Goal: Information Seeking & Learning: Learn about a topic

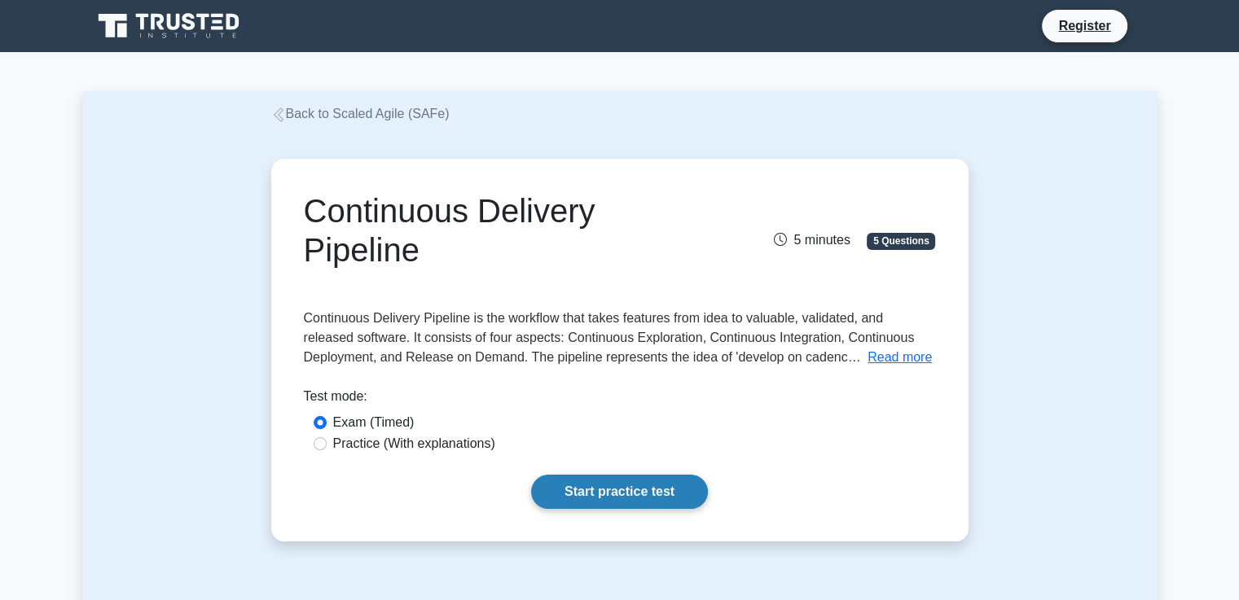
click at [661, 491] on link "Start practice test" at bounding box center [619, 492] width 177 height 34
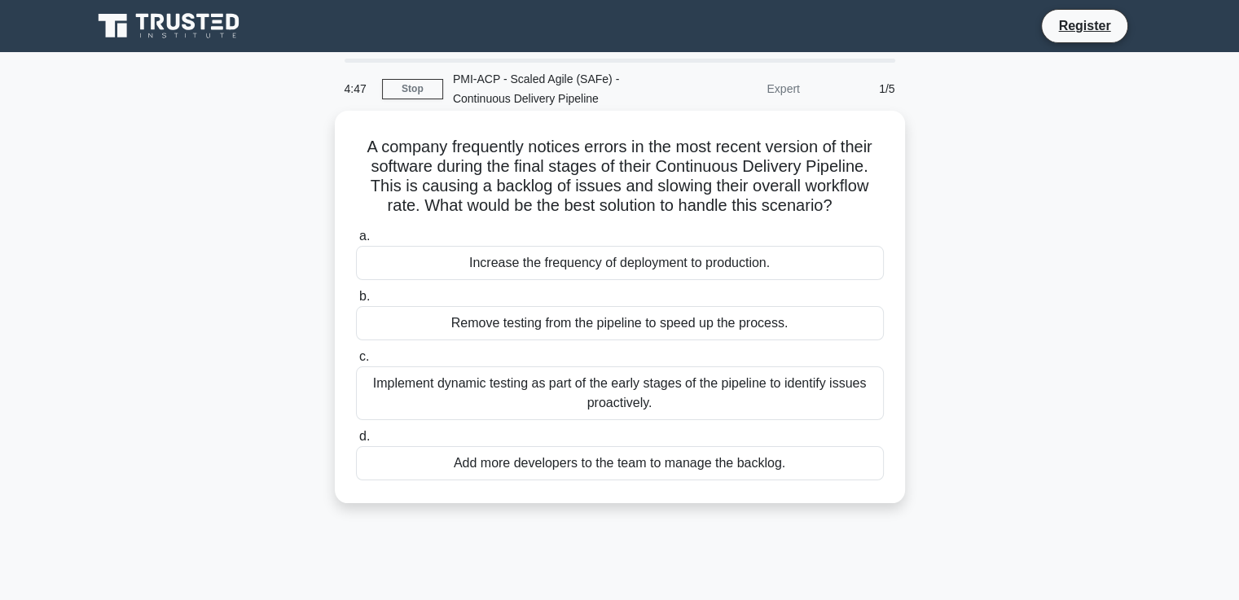
click at [811, 394] on div "Implement dynamic testing as part of the early stages of the pipeline to identi…" at bounding box center [620, 393] width 528 height 54
click at [356, 362] on input "c. Implement dynamic testing as part of the early stages of the pipeline to ide…" at bounding box center [356, 357] width 0 height 11
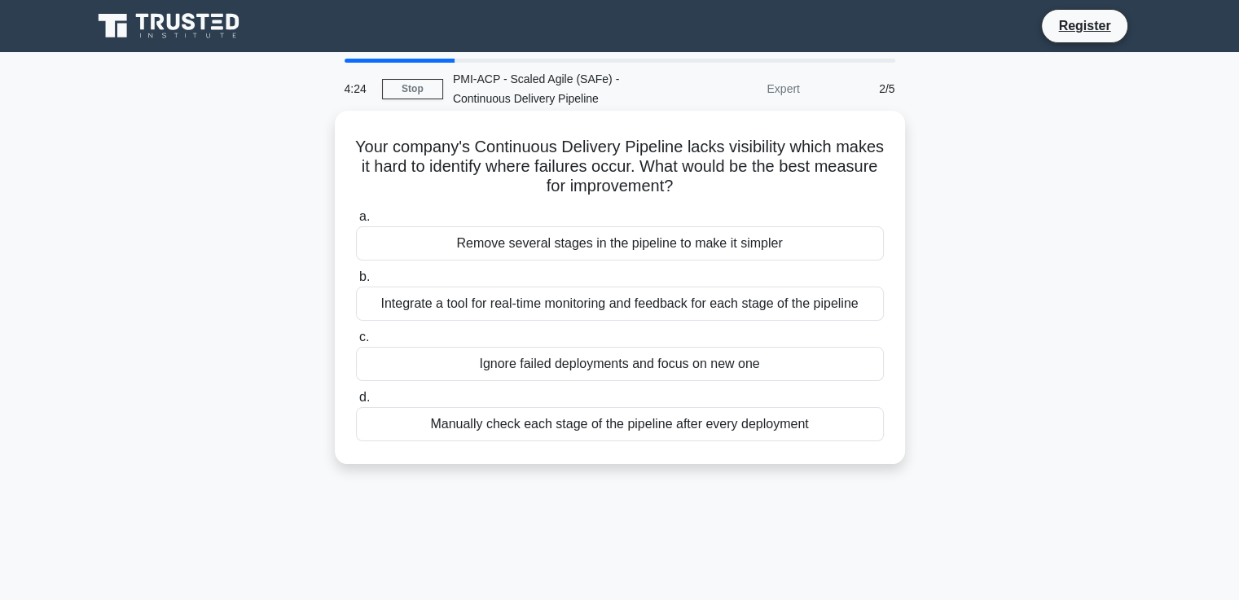
click at [735, 309] on div "Integrate a tool for real-time monitoring and feedback for each stage of the pi…" at bounding box center [620, 304] width 528 height 34
click at [356, 283] on input "b. Integrate a tool for real-time monitoring and feedback for each stage of the…" at bounding box center [356, 277] width 0 height 11
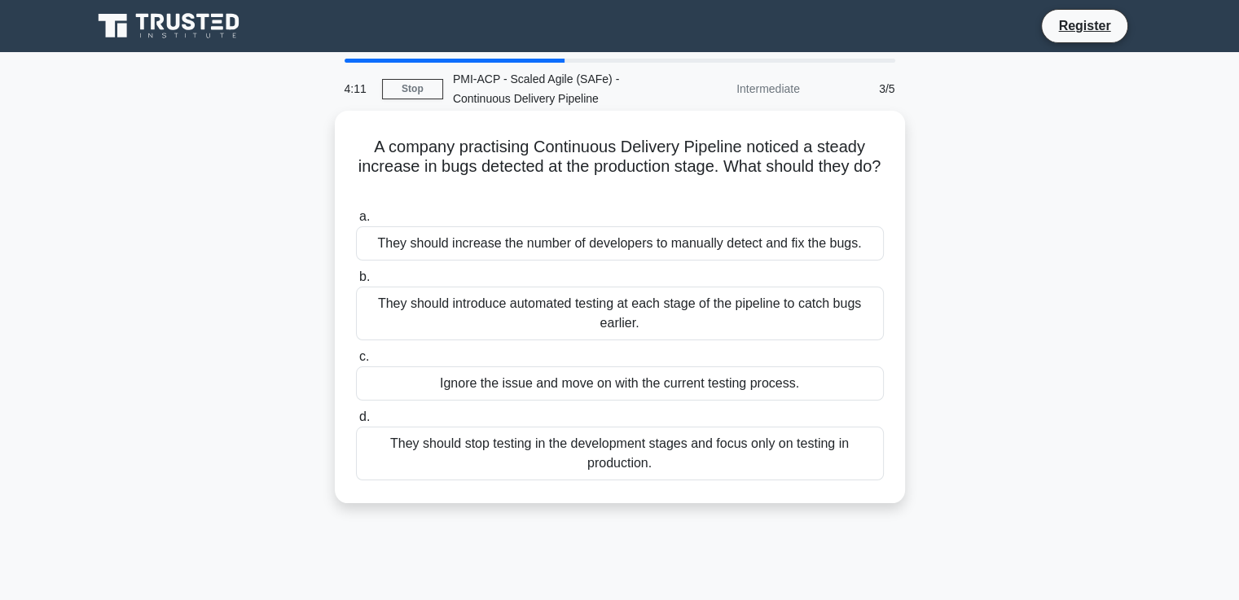
click at [789, 316] on div "They should introduce automated testing at each stage of the pipeline to catch …" at bounding box center [620, 314] width 528 height 54
click at [356, 283] on input "b. They should introduce automated testing at each stage of the pipeline to cat…" at bounding box center [356, 277] width 0 height 11
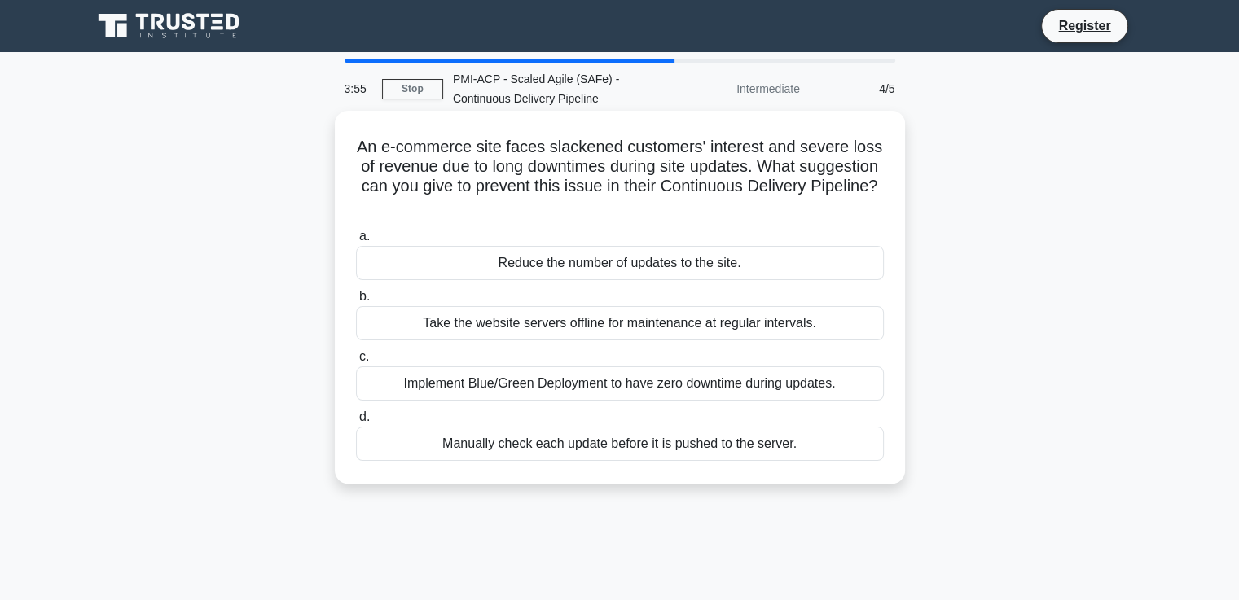
click at [751, 384] on div "Implement Blue/Green Deployment to have zero downtime during updates." at bounding box center [620, 383] width 528 height 34
click at [356, 362] on input "c. Implement Blue/Green Deployment to have zero downtime during updates." at bounding box center [356, 357] width 0 height 11
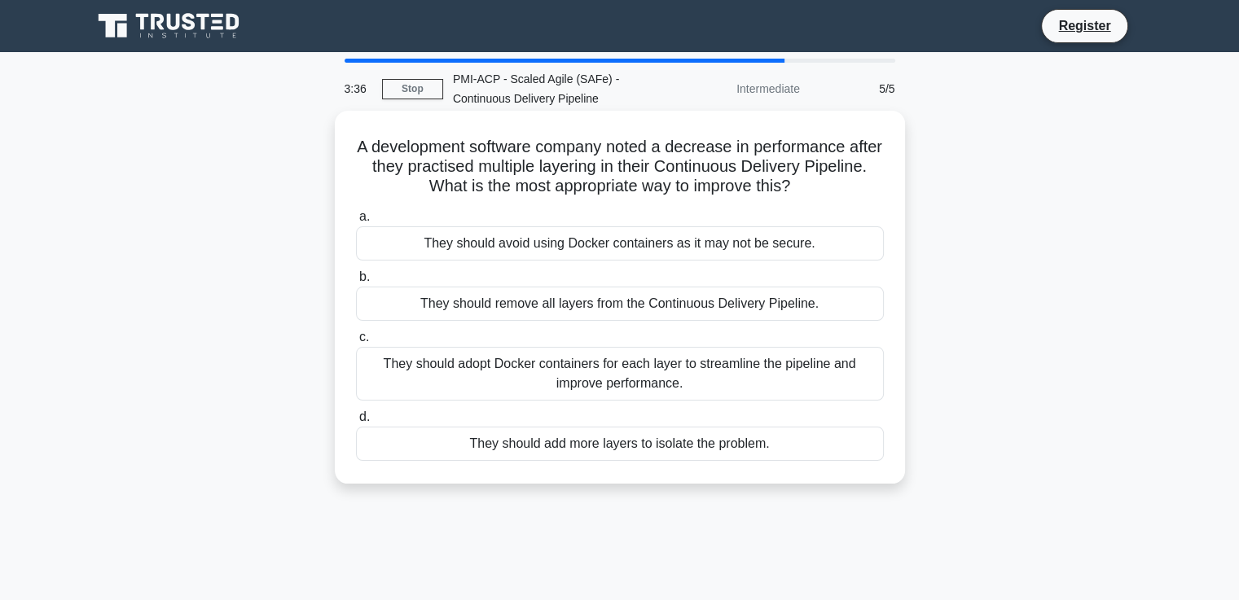
click at [641, 375] on div "They should adopt Docker containers for each layer to streamline the pipeline a…" at bounding box center [620, 374] width 528 height 54
click at [356, 343] on input "c. They should adopt Docker containers for each layer to streamline the pipelin…" at bounding box center [356, 337] width 0 height 11
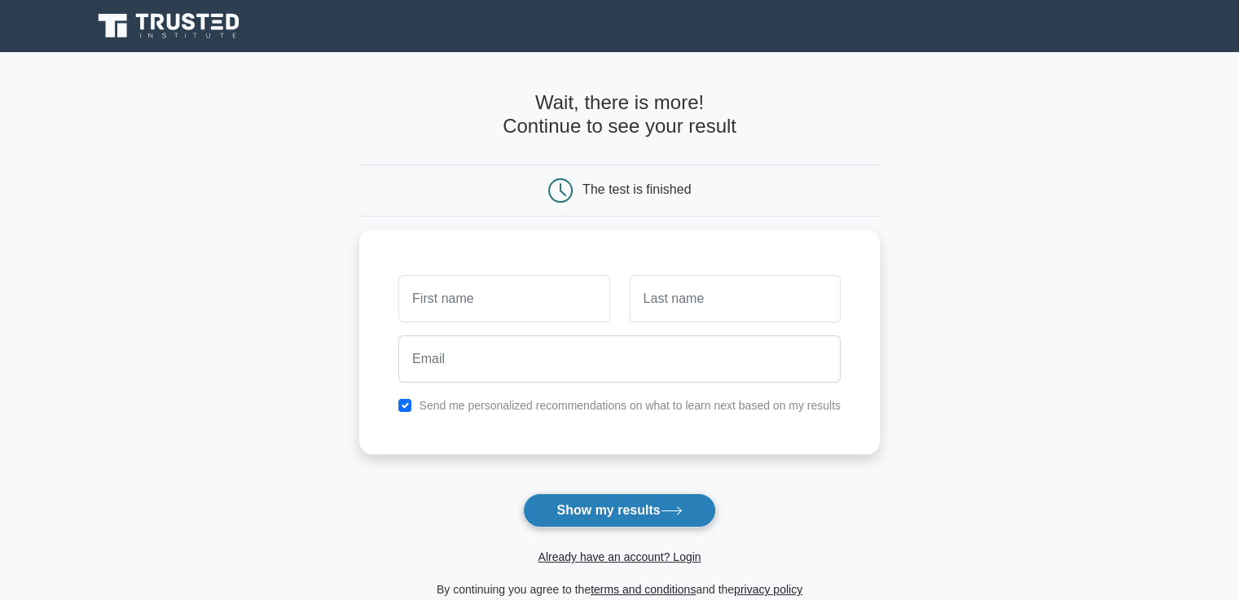
click at [588, 515] on button "Show my results" at bounding box center [619, 511] width 192 height 34
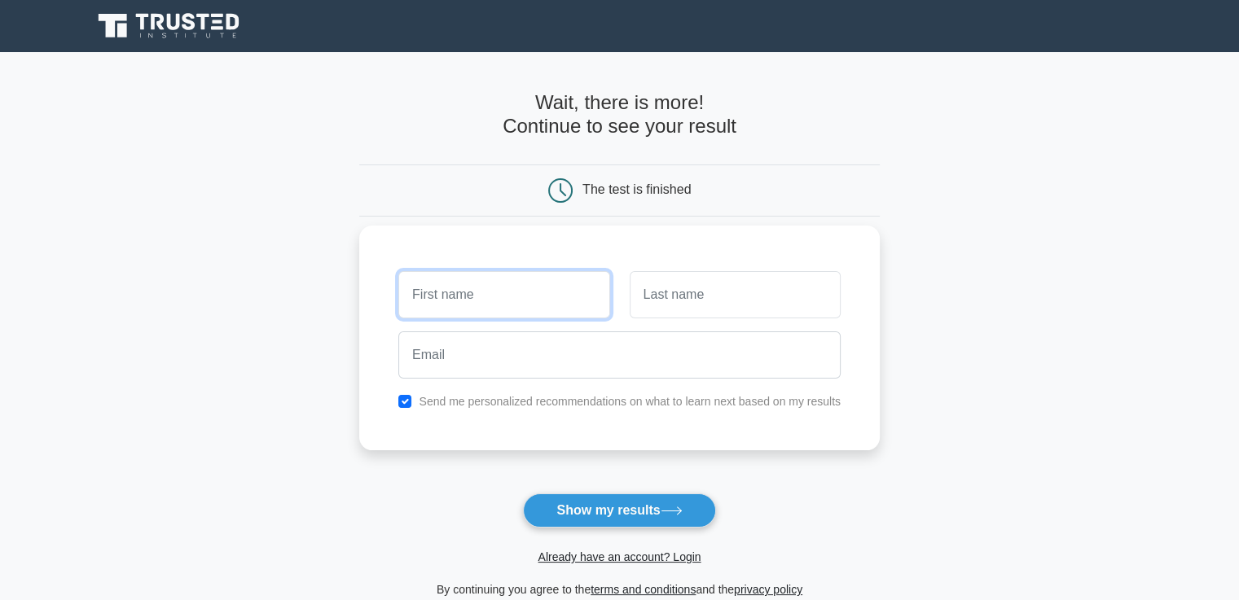
click at [501, 292] on input "text" at bounding box center [503, 294] width 211 height 47
type input "Lizzie"
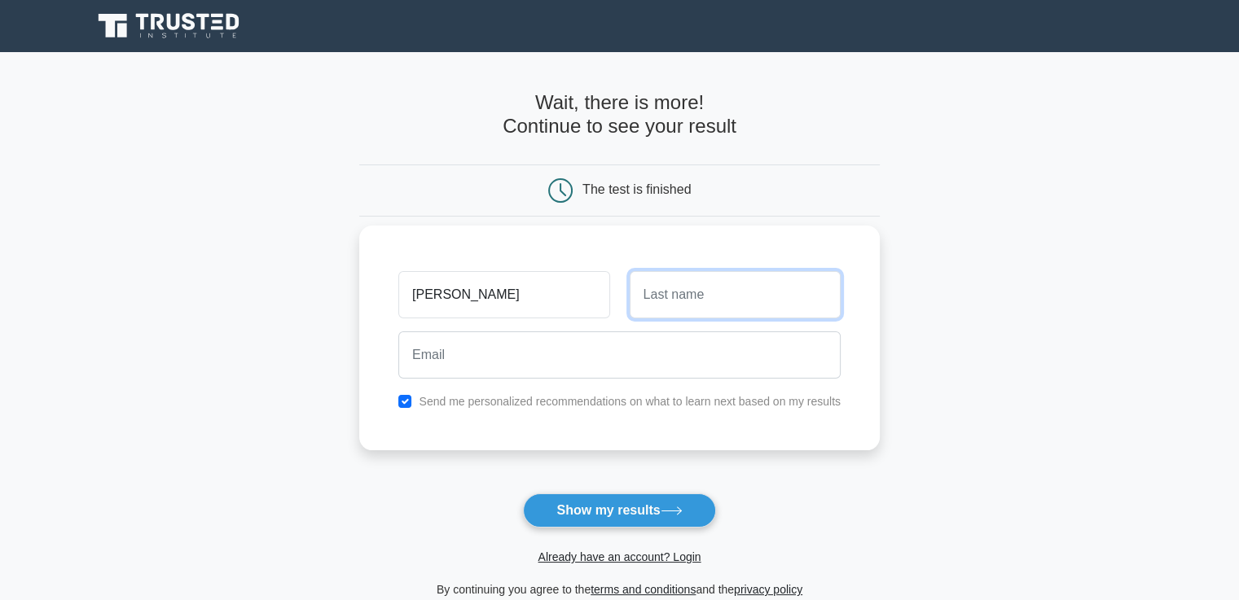
click at [696, 301] on input "text" at bounding box center [735, 294] width 211 height 47
type input "w"
click at [929, 273] on main "Wait, there is more! Continue to see your result The test is finished Lizzie w" at bounding box center [619, 345] width 1239 height 586
click at [403, 397] on input "checkbox" at bounding box center [404, 401] width 13 height 13
checkbox input "false"
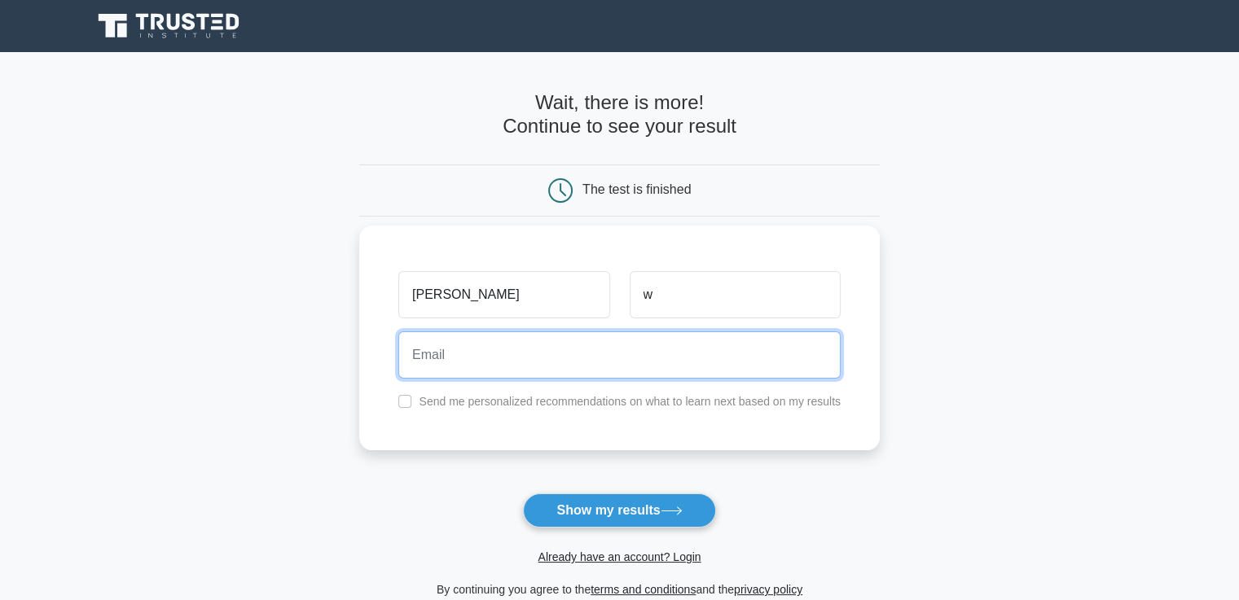
click at [438, 357] on input "email" at bounding box center [619, 354] width 442 height 47
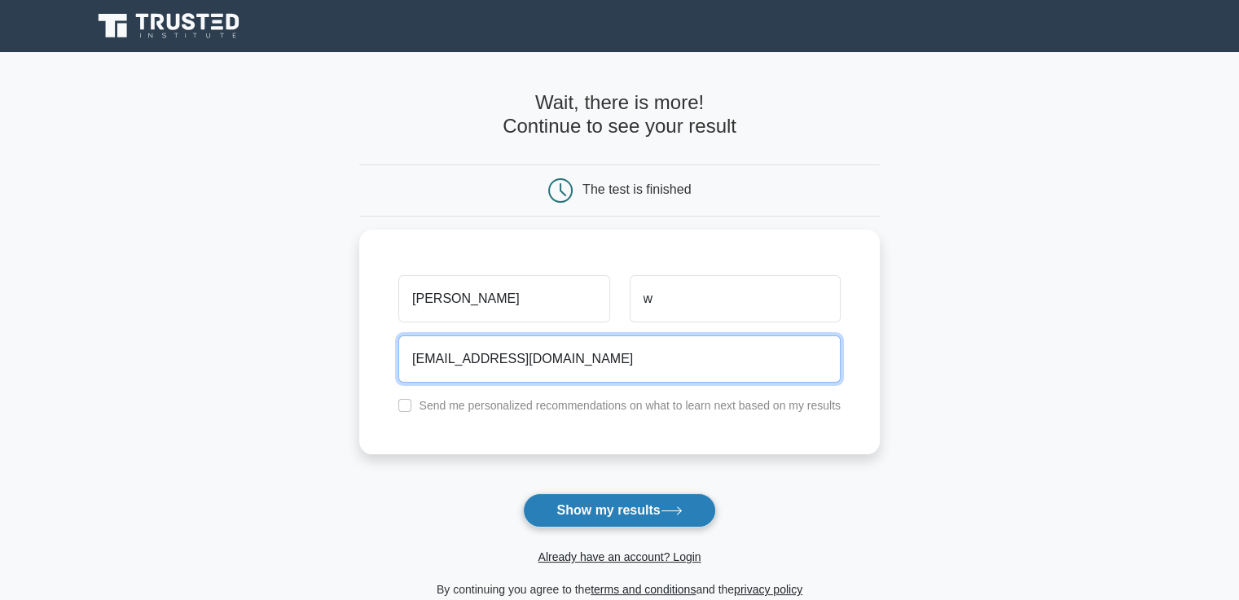
type input "lel@yahoo.com"
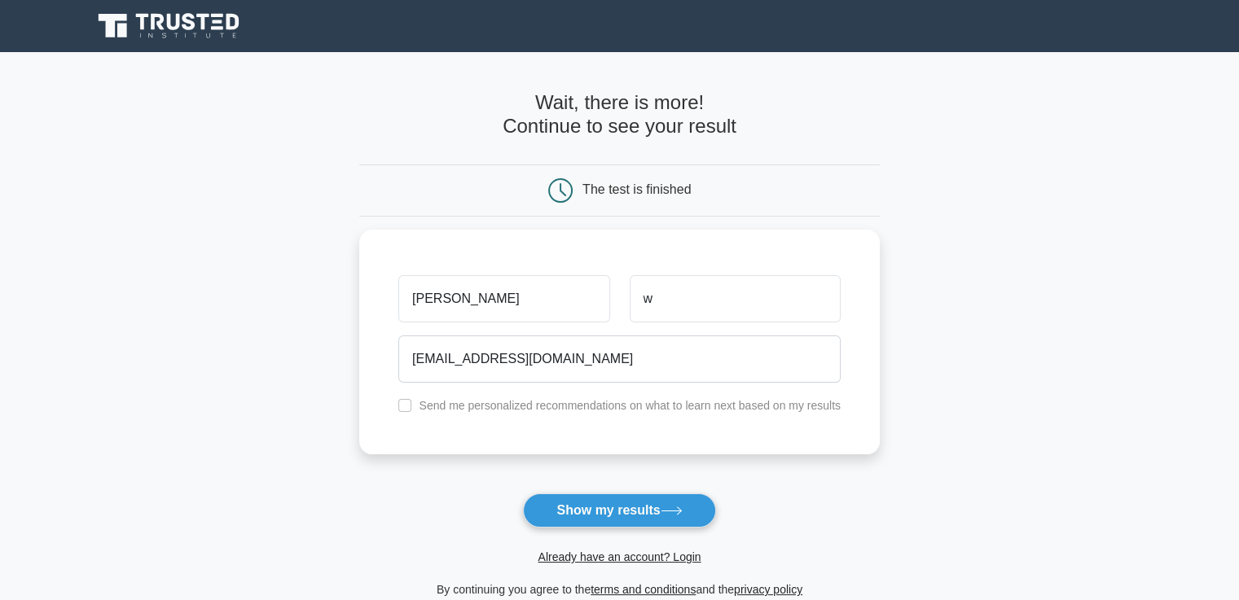
click at [559, 500] on button "Show my results" at bounding box center [619, 511] width 192 height 34
